Goal: Transaction & Acquisition: Obtain resource

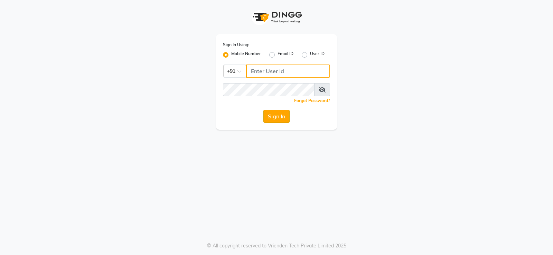
type input "8800015913"
click at [275, 114] on button "Sign In" at bounding box center [276, 116] width 26 height 13
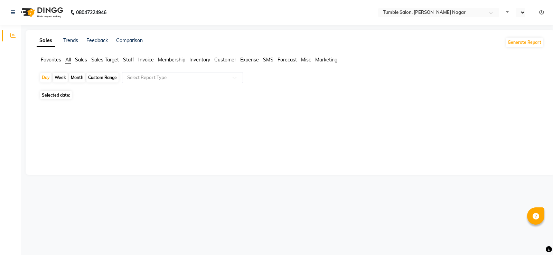
select select "en"
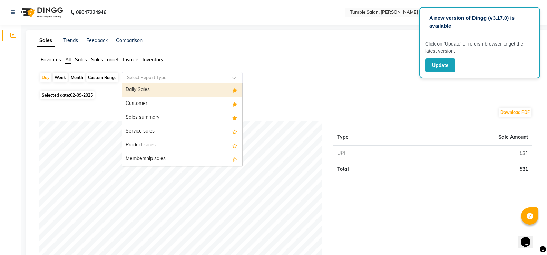
click at [237, 76] on div at bounding box center [182, 77] width 120 height 7
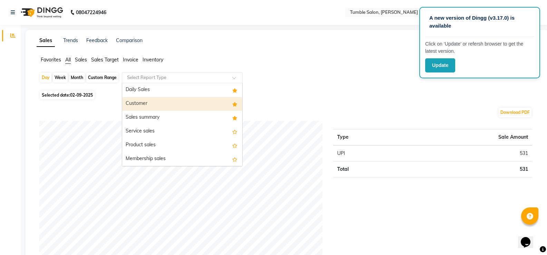
click at [144, 102] on div "Customer" at bounding box center [182, 104] width 120 height 14
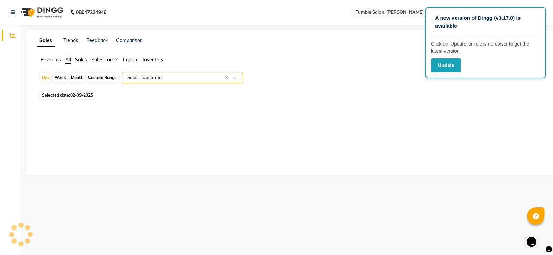
select select "full_report"
select select "csv"
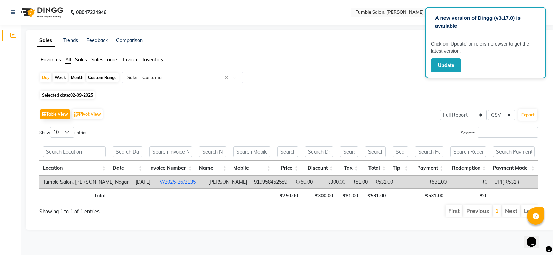
click at [81, 93] on span "02-09-2025" at bounding box center [81, 95] width 23 height 5
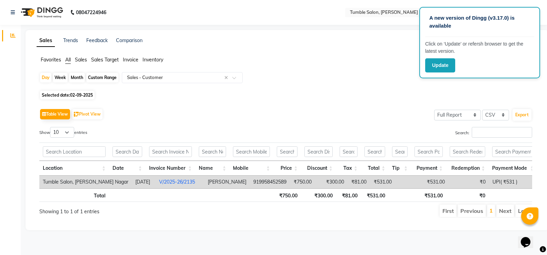
select select "9"
select select "2025"
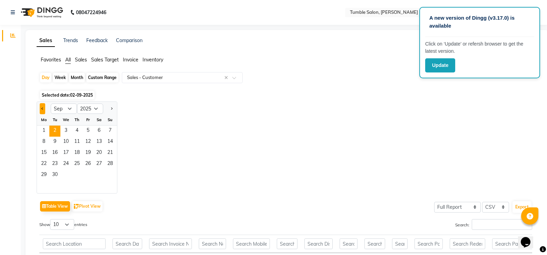
click at [42, 108] on span "Previous month" at bounding box center [42, 108] width 2 height 2
select select "8"
click at [103, 174] on span "30" at bounding box center [99, 175] width 11 height 11
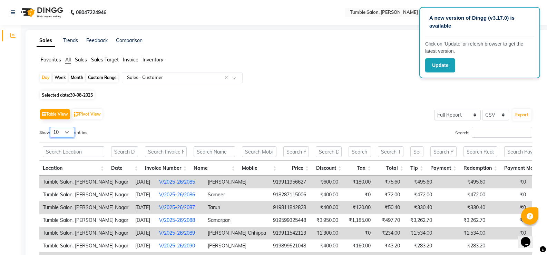
click at [69, 134] on select "10 25 50 100" at bounding box center [62, 132] width 24 height 11
select select "25"
click at [51, 127] on select "10 25 50 100" at bounding box center [62, 132] width 24 height 11
click at [521, 117] on button "Export" at bounding box center [522, 115] width 19 height 12
click at [82, 96] on span "30-08-2025" at bounding box center [81, 95] width 23 height 5
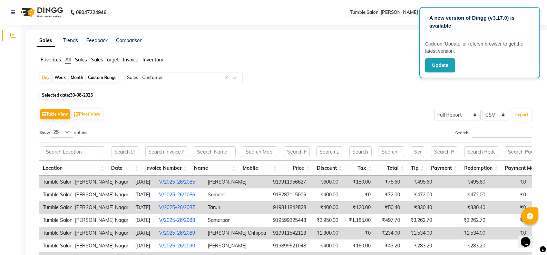
select select "8"
select select "2025"
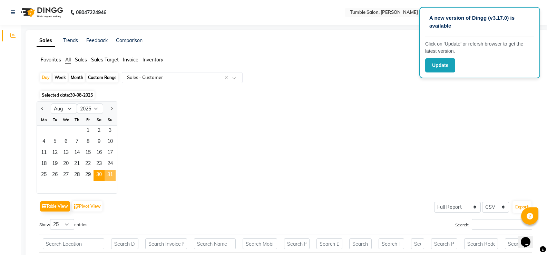
click at [110, 174] on span "31" at bounding box center [110, 175] width 11 height 11
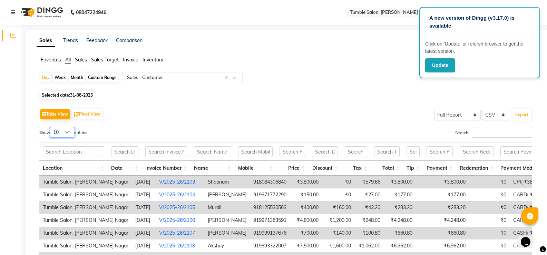
click at [68, 130] on select "10 25 50 100" at bounding box center [62, 132] width 24 height 11
click at [51, 127] on select "10 25 50 100" at bounding box center [62, 132] width 24 height 11
click at [68, 133] on select "10 25 50 100" at bounding box center [62, 132] width 24 height 11
select select "50"
click at [51, 127] on select "10 25 50 100" at bounding box center [62, 132] width 24 height 11
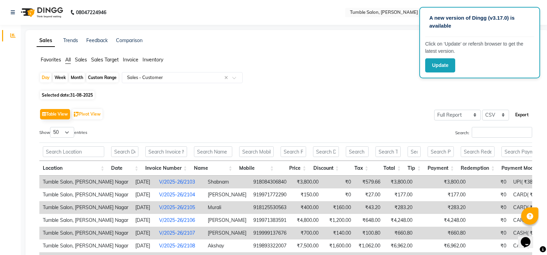
click at [526, 115] on button "Export" at bounding box center [522, 115] width 19 height 12
